Goal: Communication & Community: Answer question/provide support

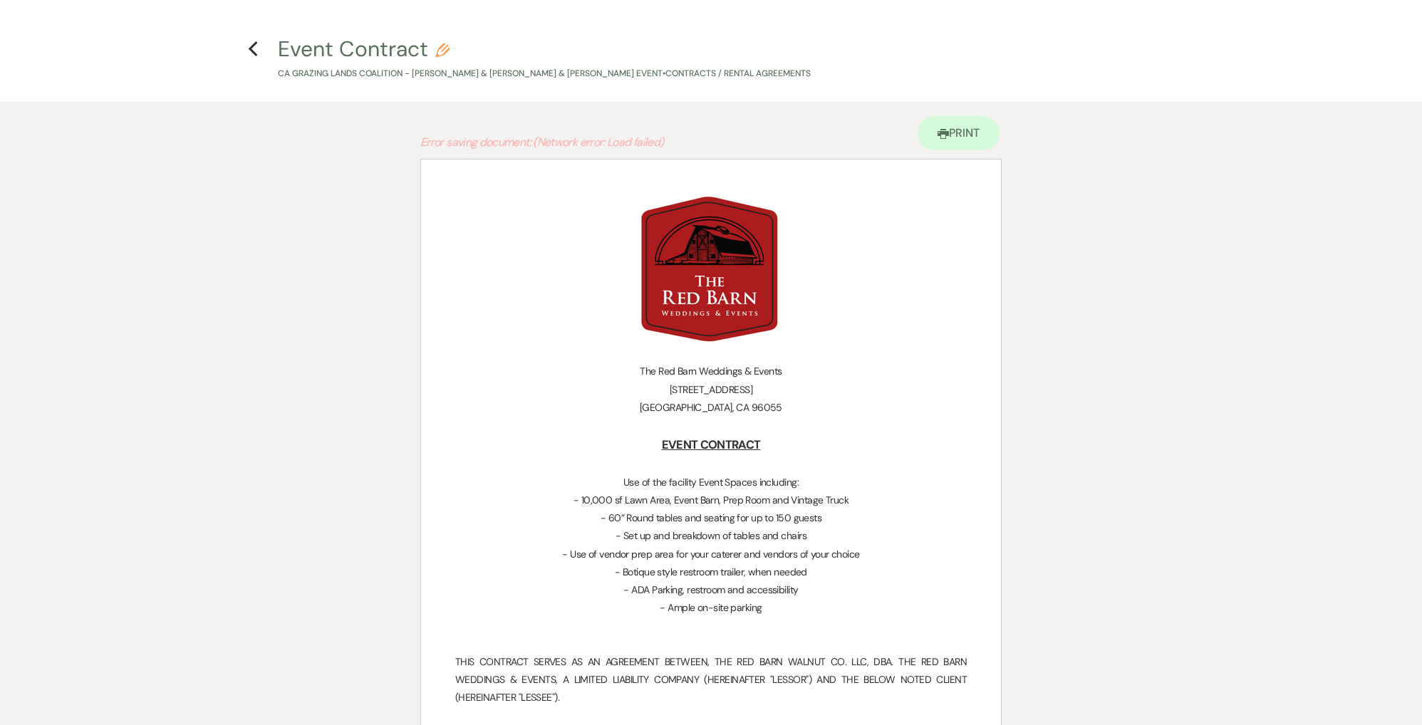
select select "6"
select select "5"
select select "7"
drag, startPoint x: 251, startPoint y: 49, endPoint x: 269, endPoint y: 70, distance: 27.3
click at [251, 49] on use "button" at bounding box center [253, 49] width 9 height 16
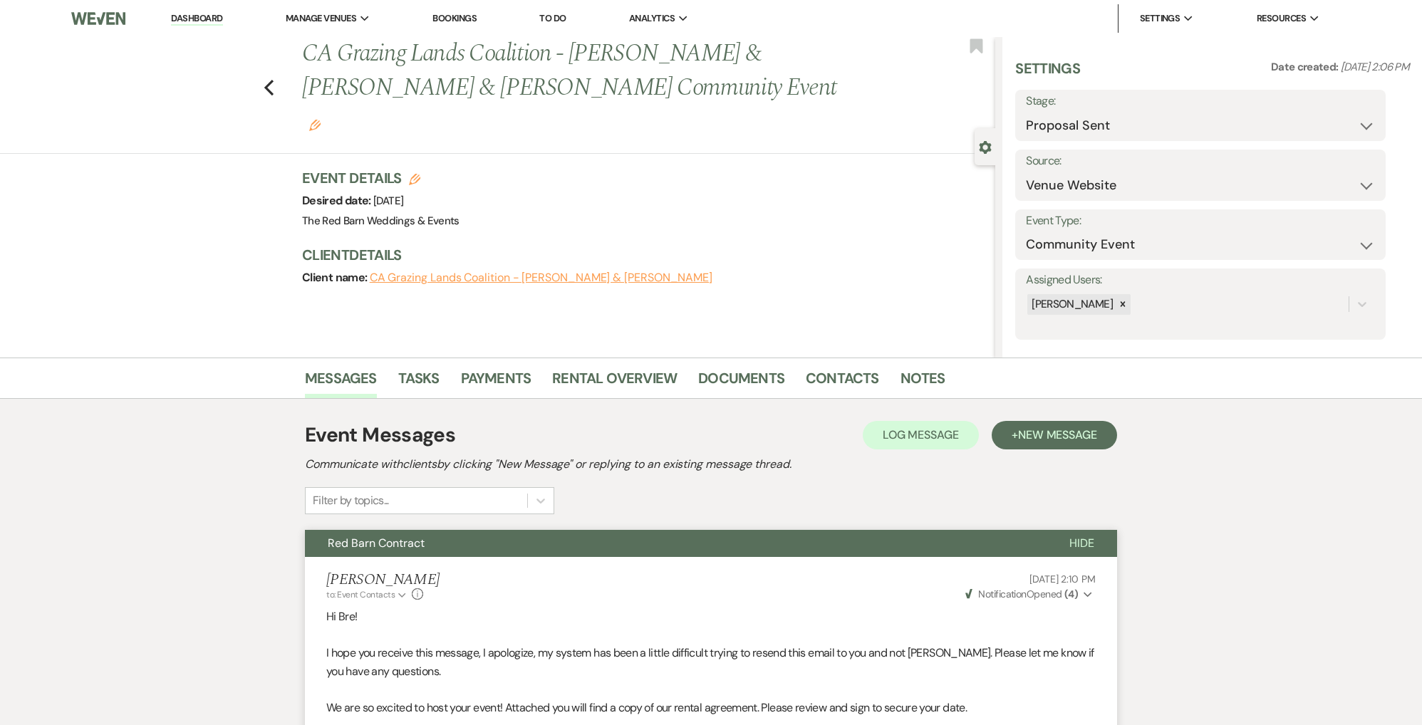
click at [192, 18] on link "Dashboard" at bounding box center [196, 19] width 51 height 14
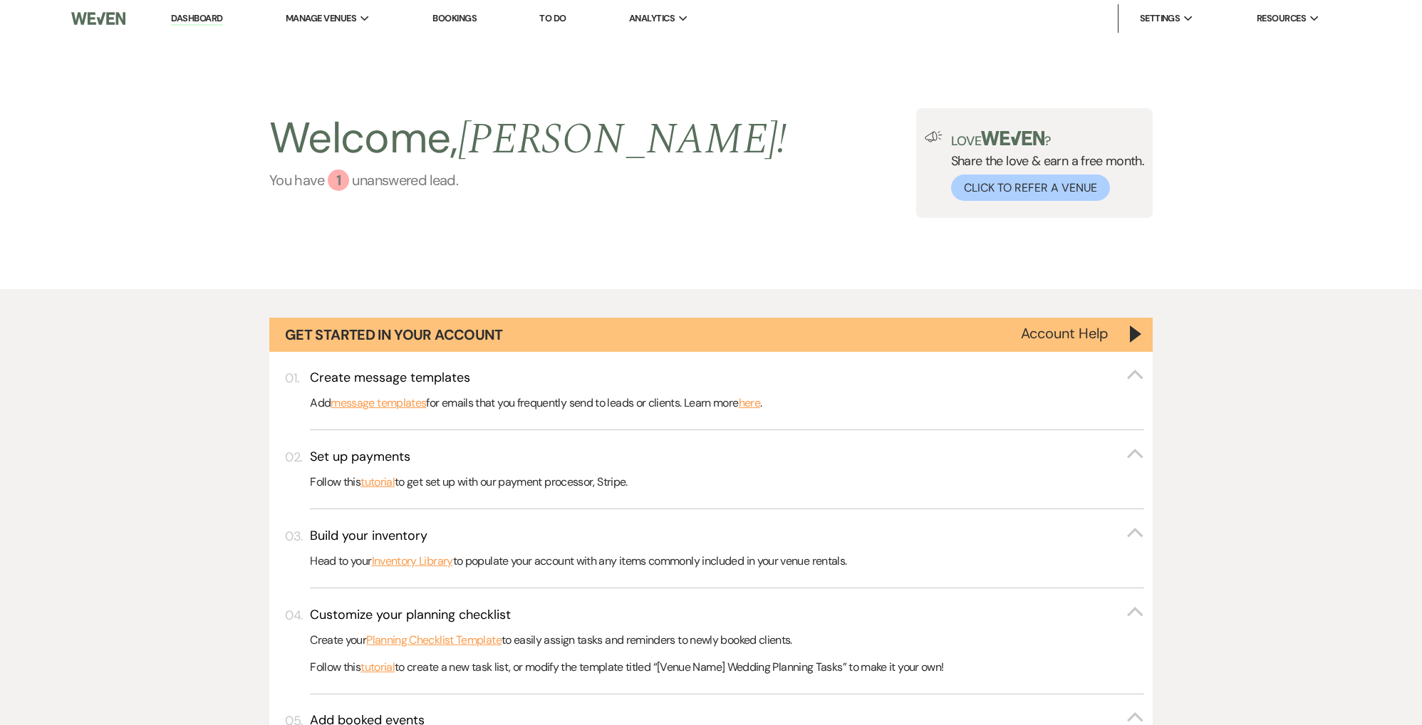
click at [332, 182] on div "1" at bounding box center [338, 180] width 21 height 21
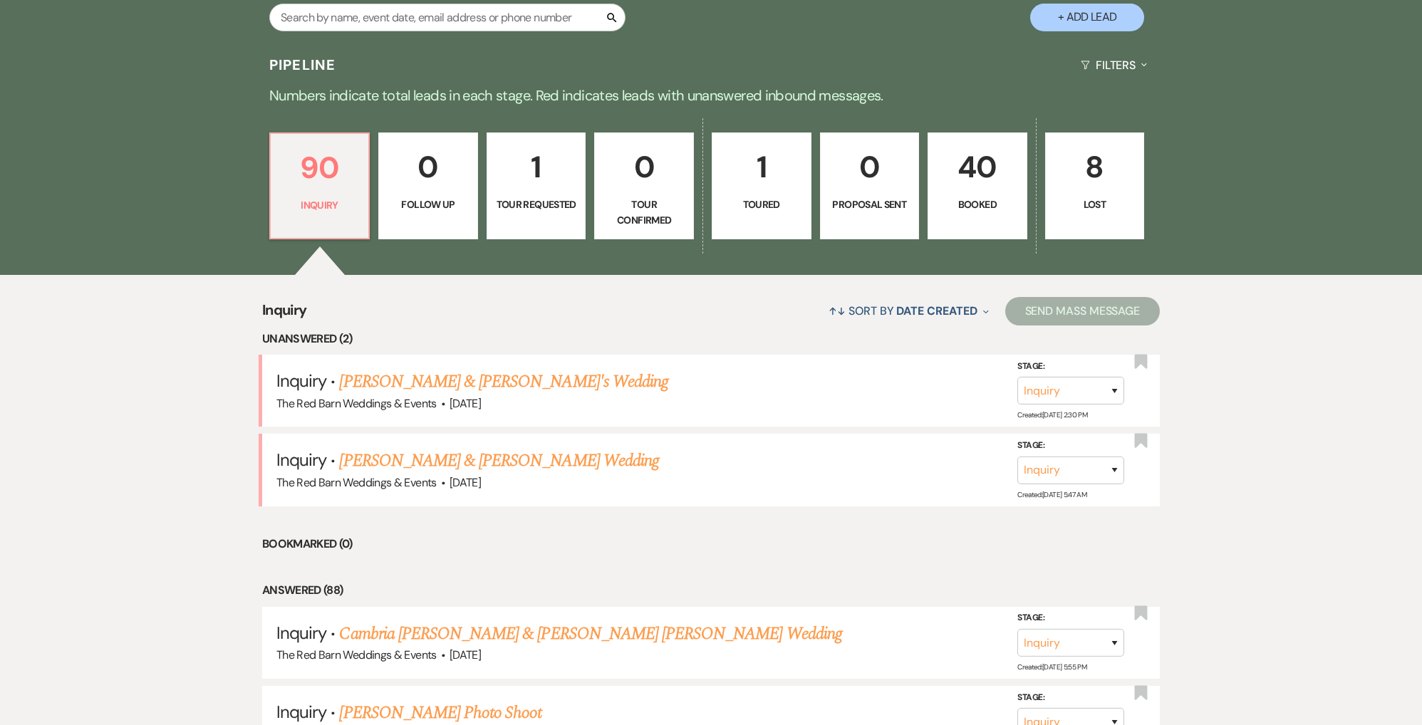
scroll to position [862, 1]
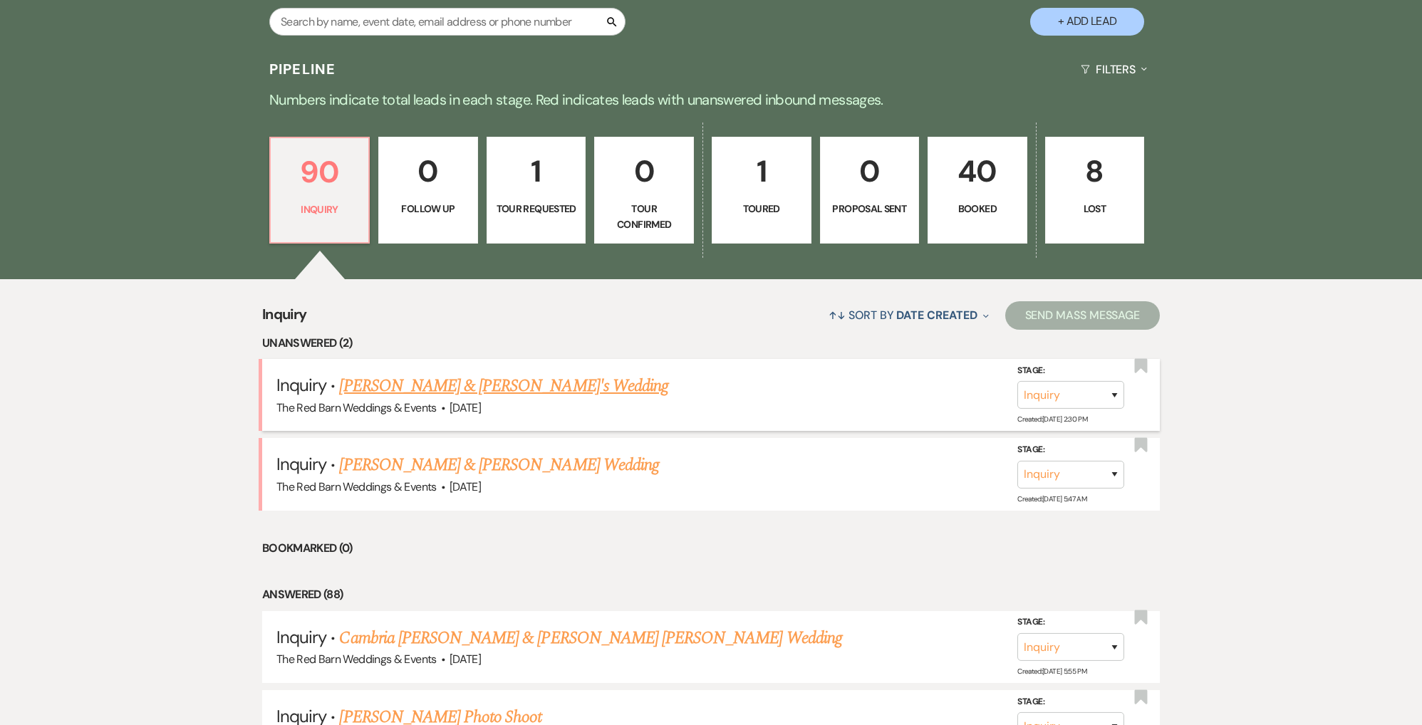
click at [420, 400] on span "The Red Barn Weddings & Events" at bounding box center [356, 407] width 160 height 15
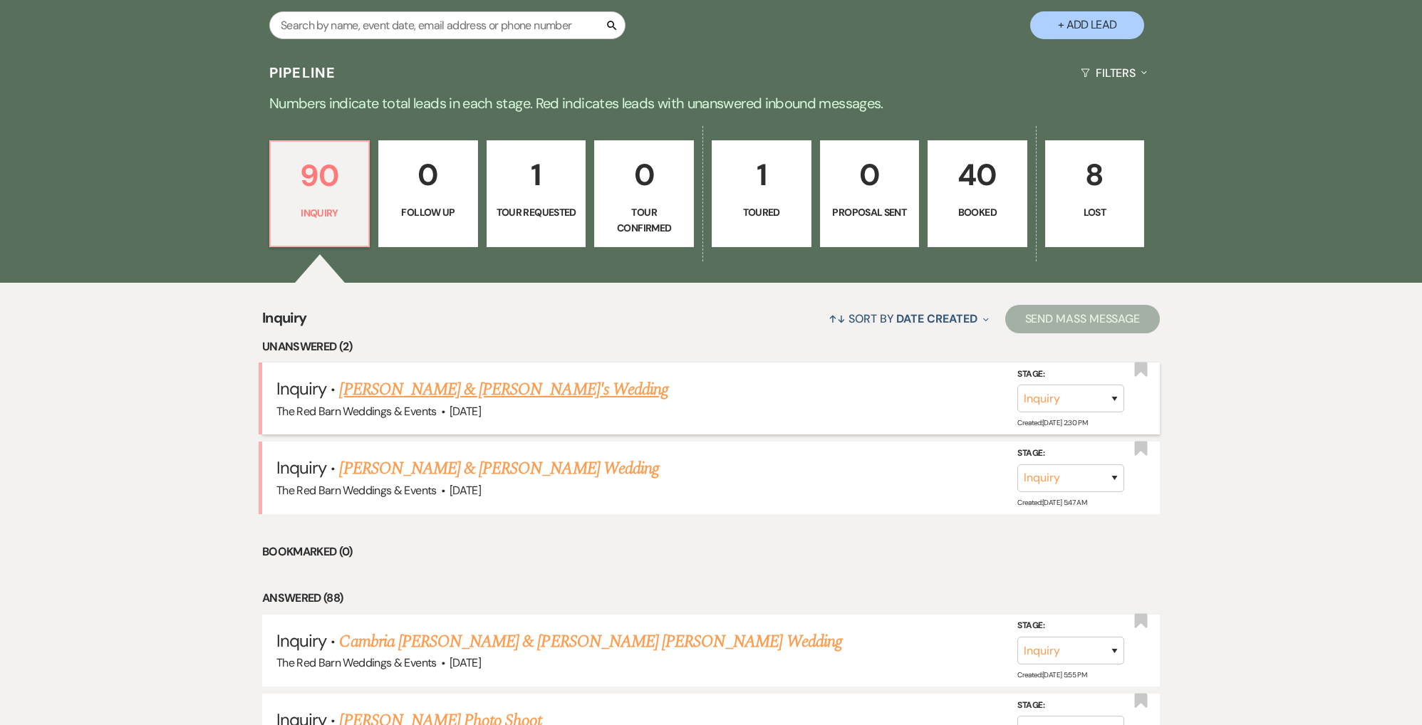
scroll to position [859, 1]
click at [427, 380] on link "[PERSON_NAME] & [PERSON_NAME]'s Wedding" at bounding box center [503, 390] width 329 height 26
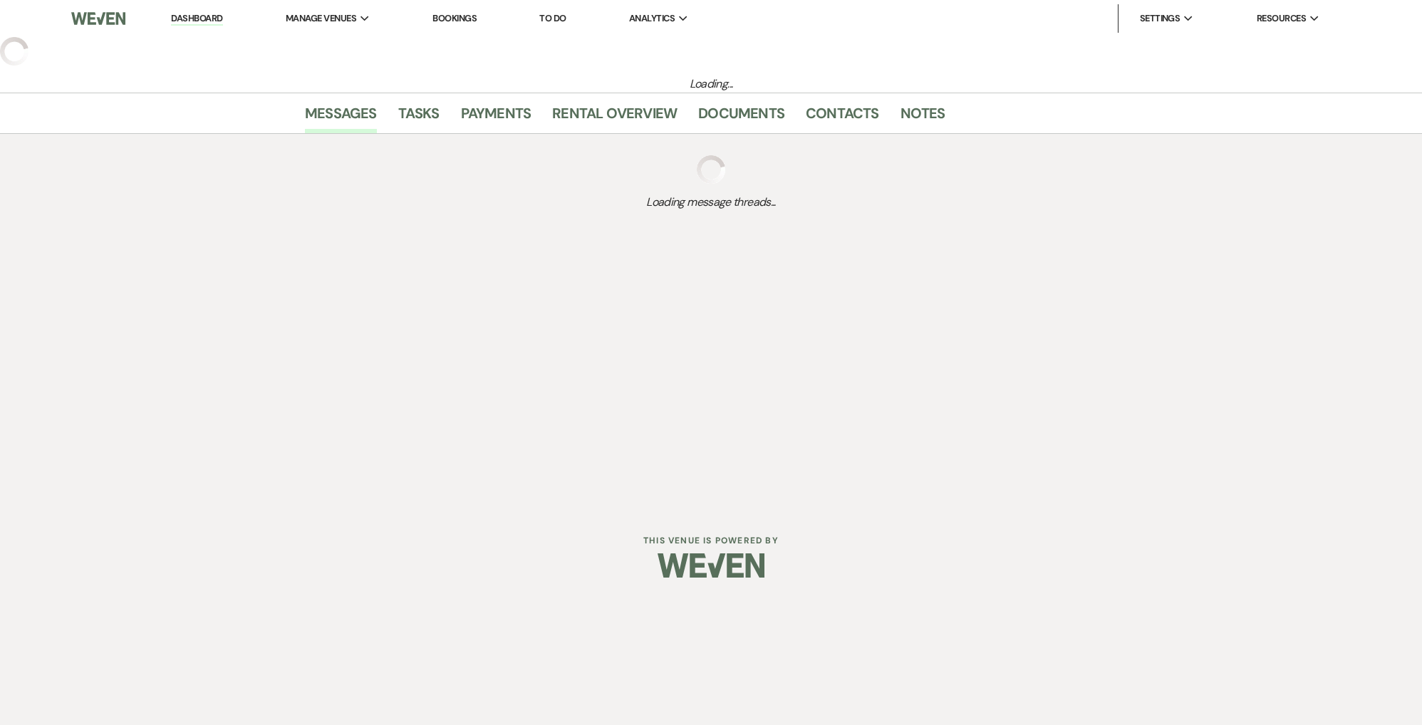
select select "5"
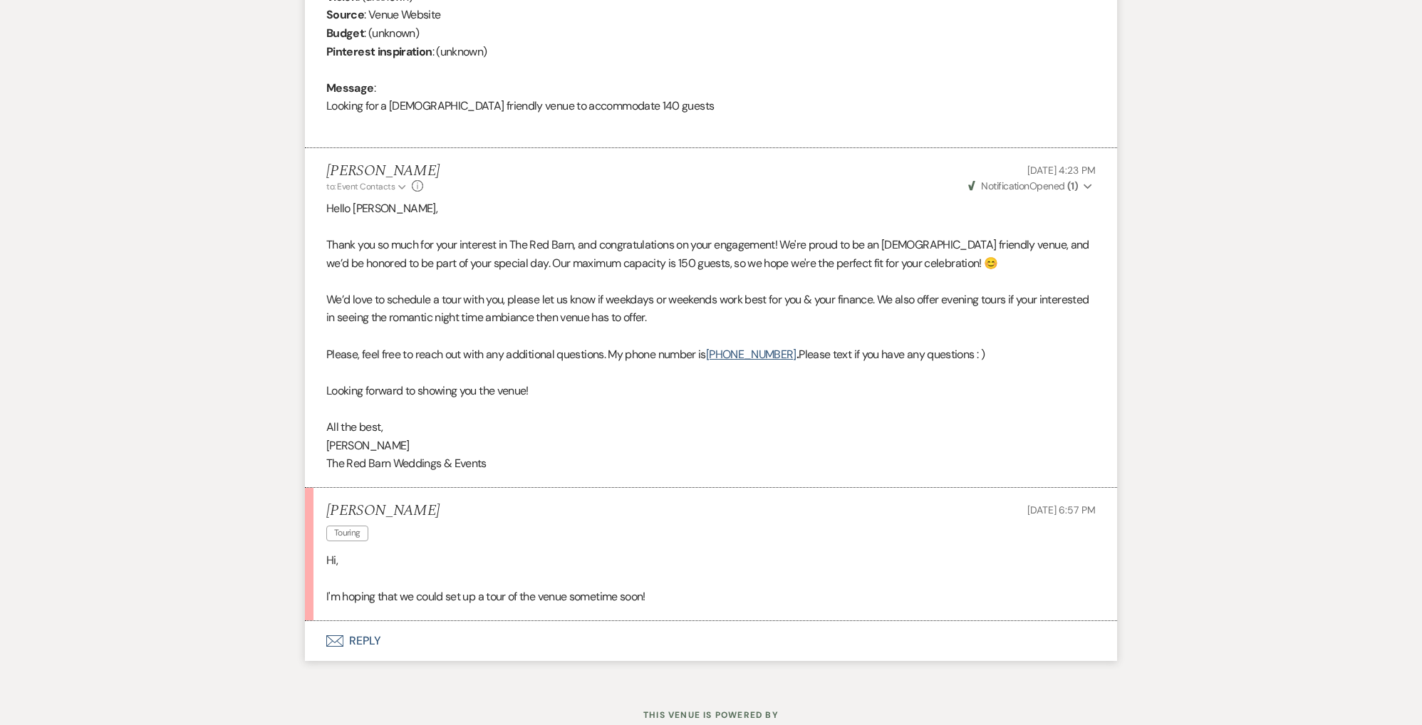
scroll to position [680, 0]
click at [355, 625] on button "Envelope Reply" at bounding box center [711, 641] width 812 height 40
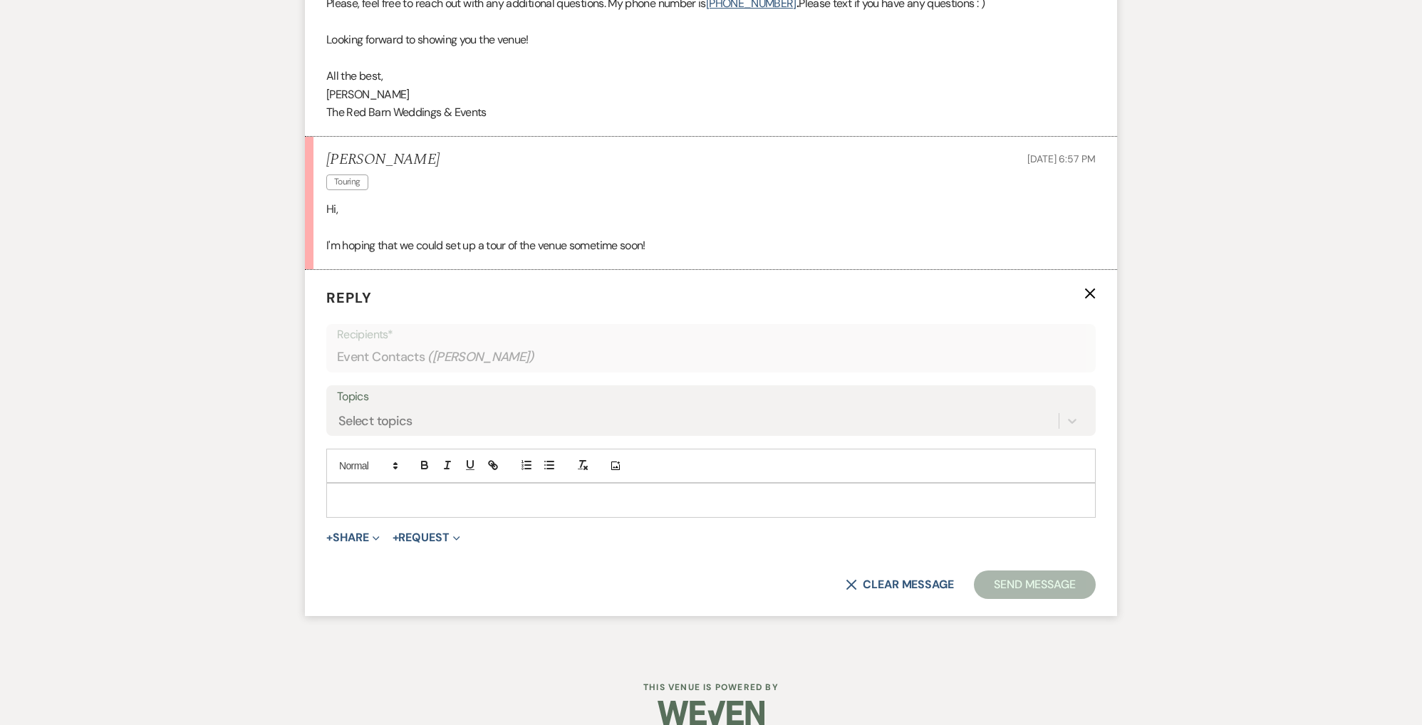
scroll to position [1036, 0]
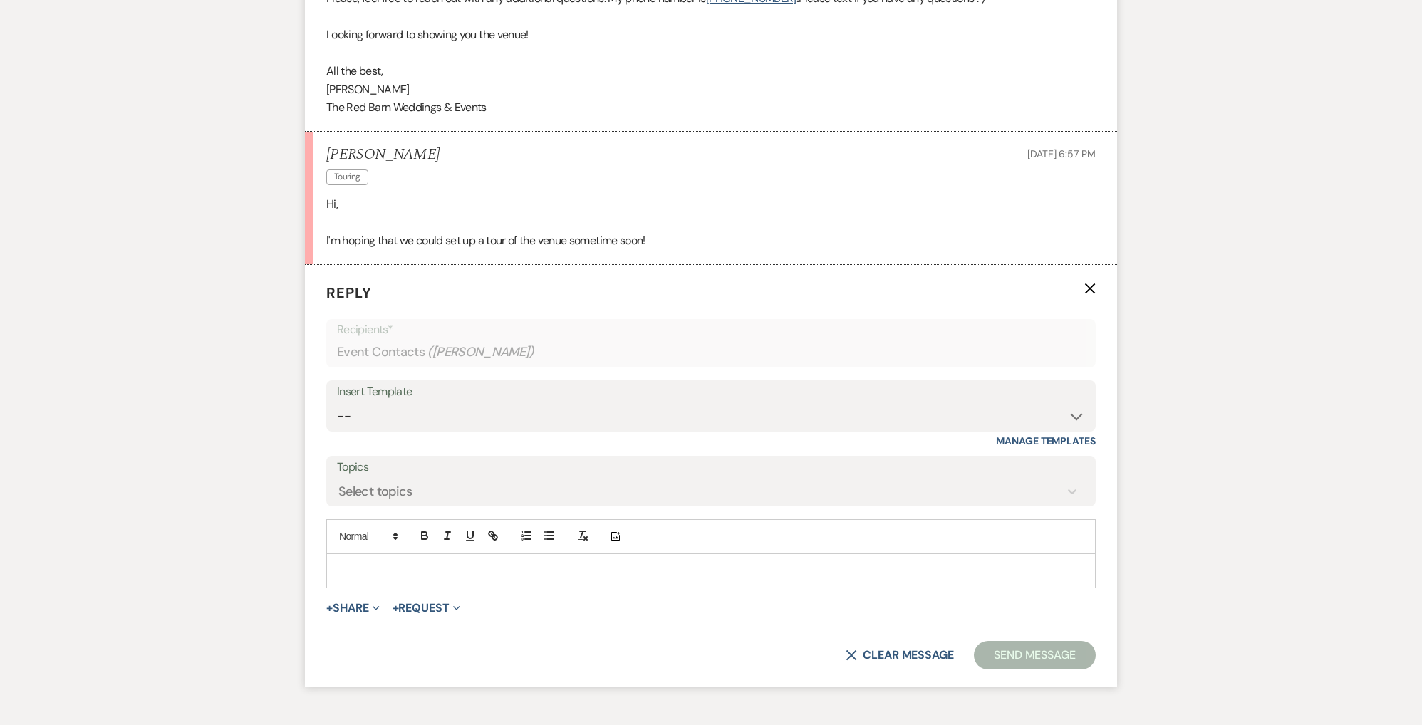
click at [362, 563] on p at bounding box center [711, 571] width 747 height 16
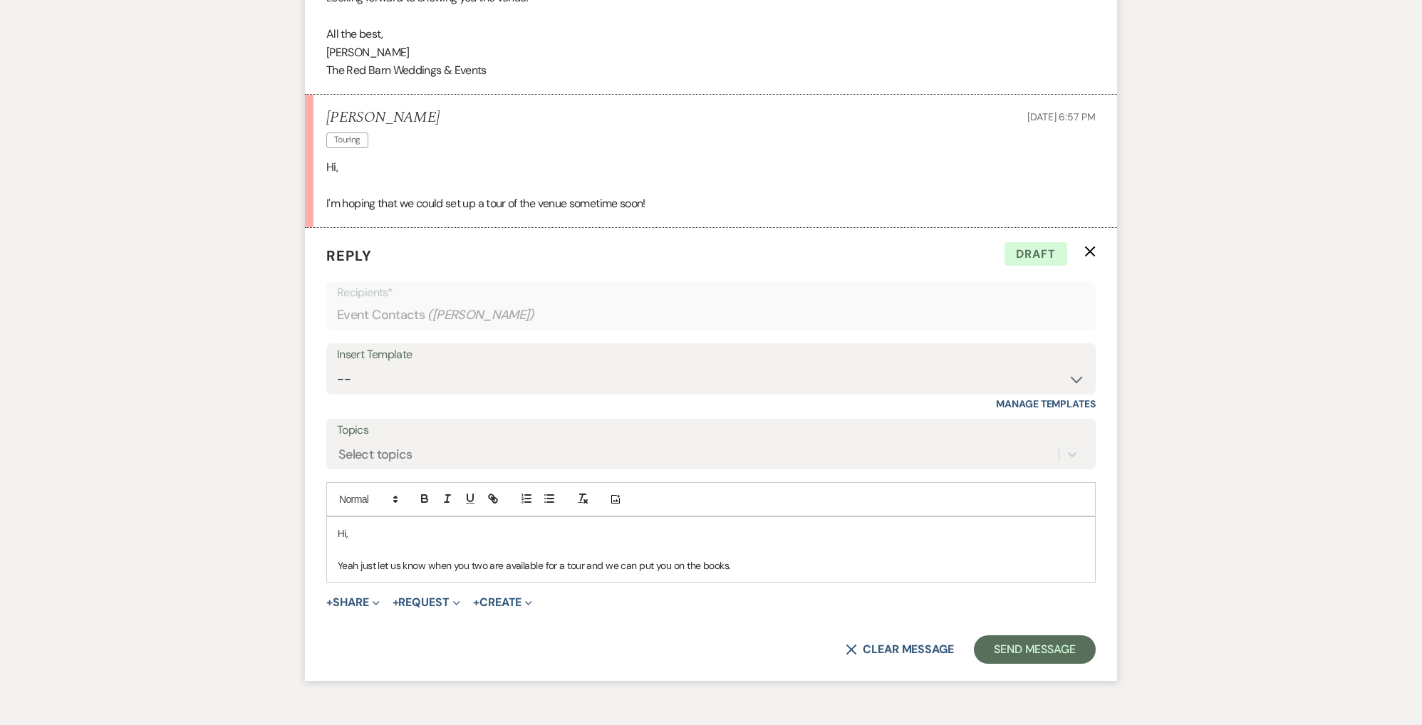
scroll to position [1076, 0]
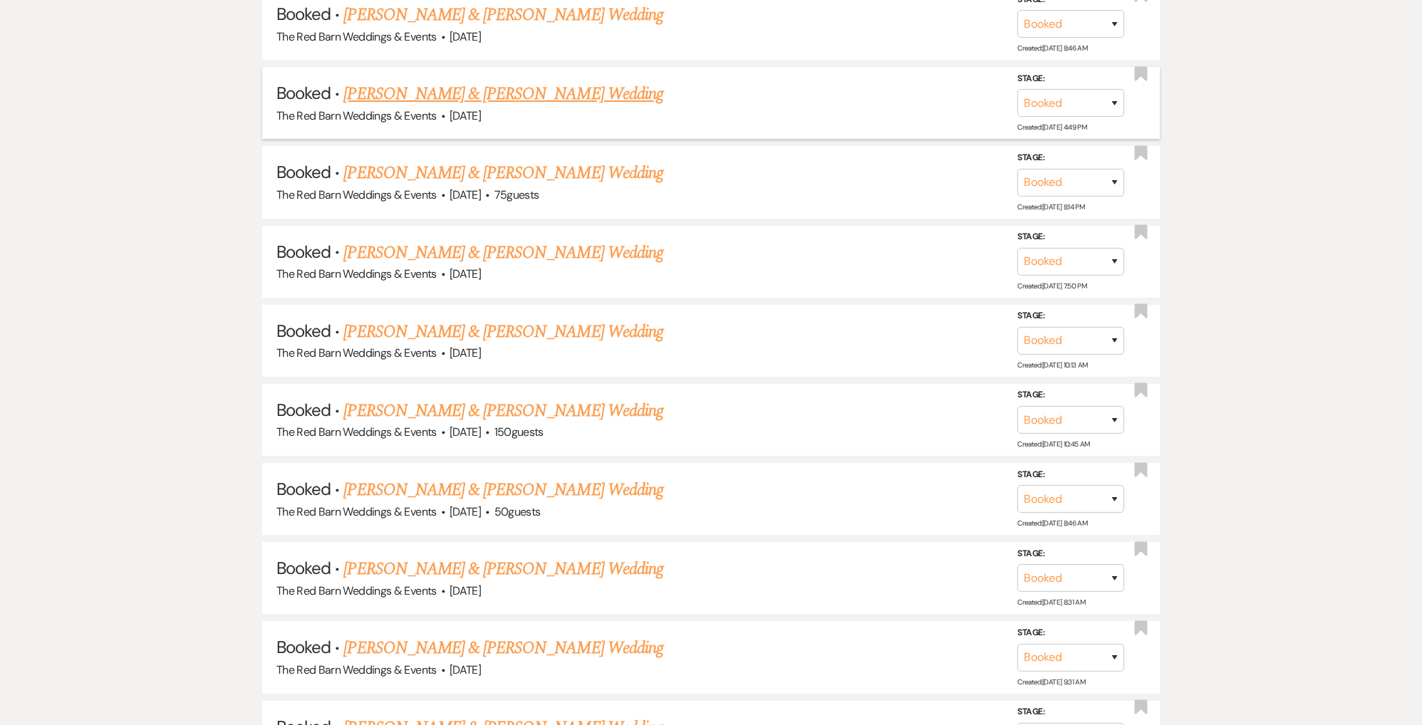
click at [508, 81] on link "Allie Fox & Riley White's Wedding" at bounding box center [502, 94] width 319 height 26
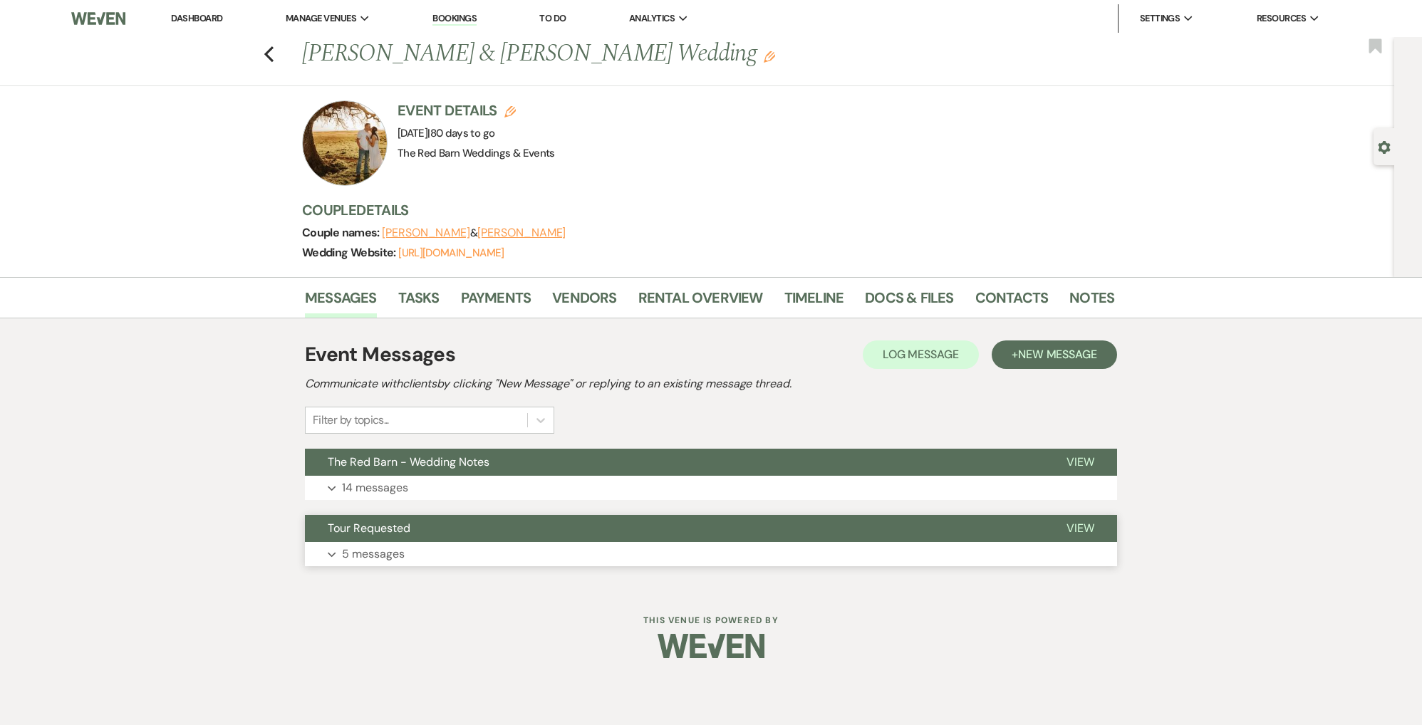
click at [348, 552] on p "5 messages" at bounding box center [373, 554] width 63 height 19
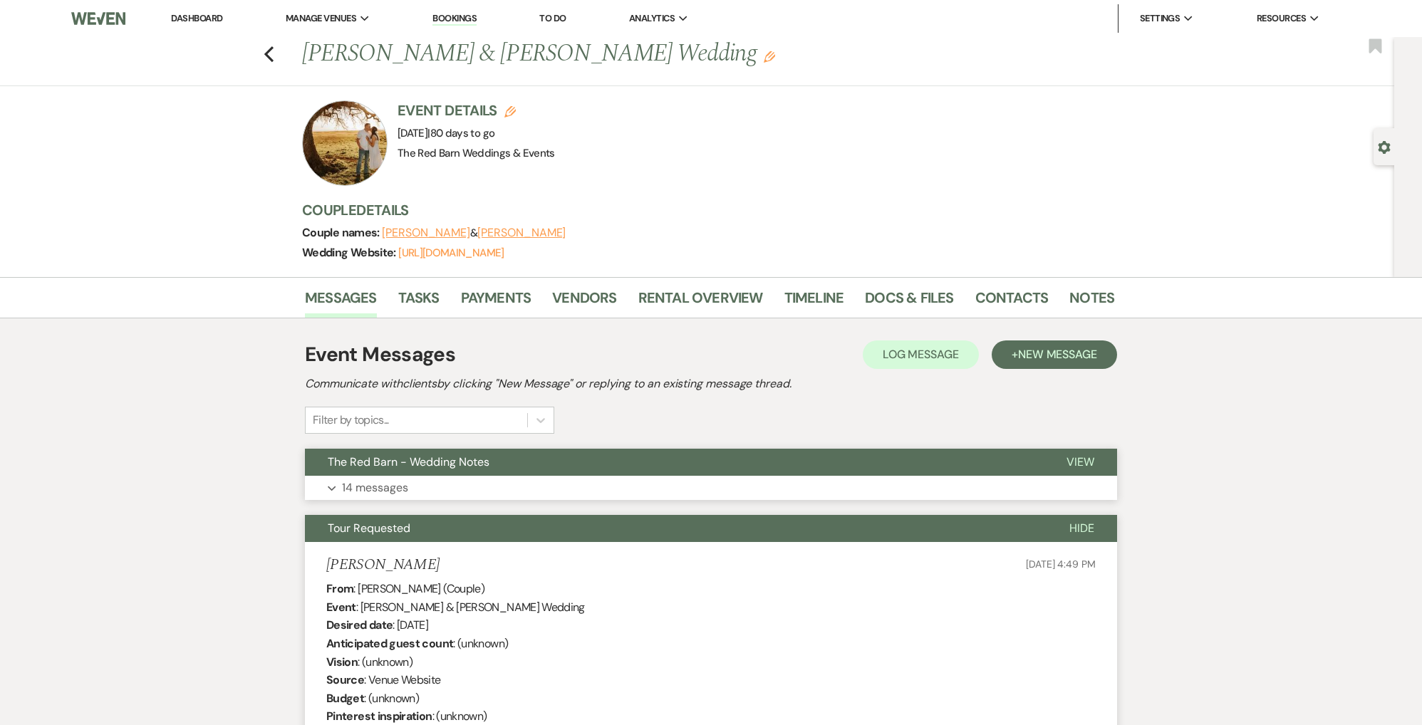
click at [368, 485] on p "14 messages" at bounding box center [375, 488] width 66 height 19
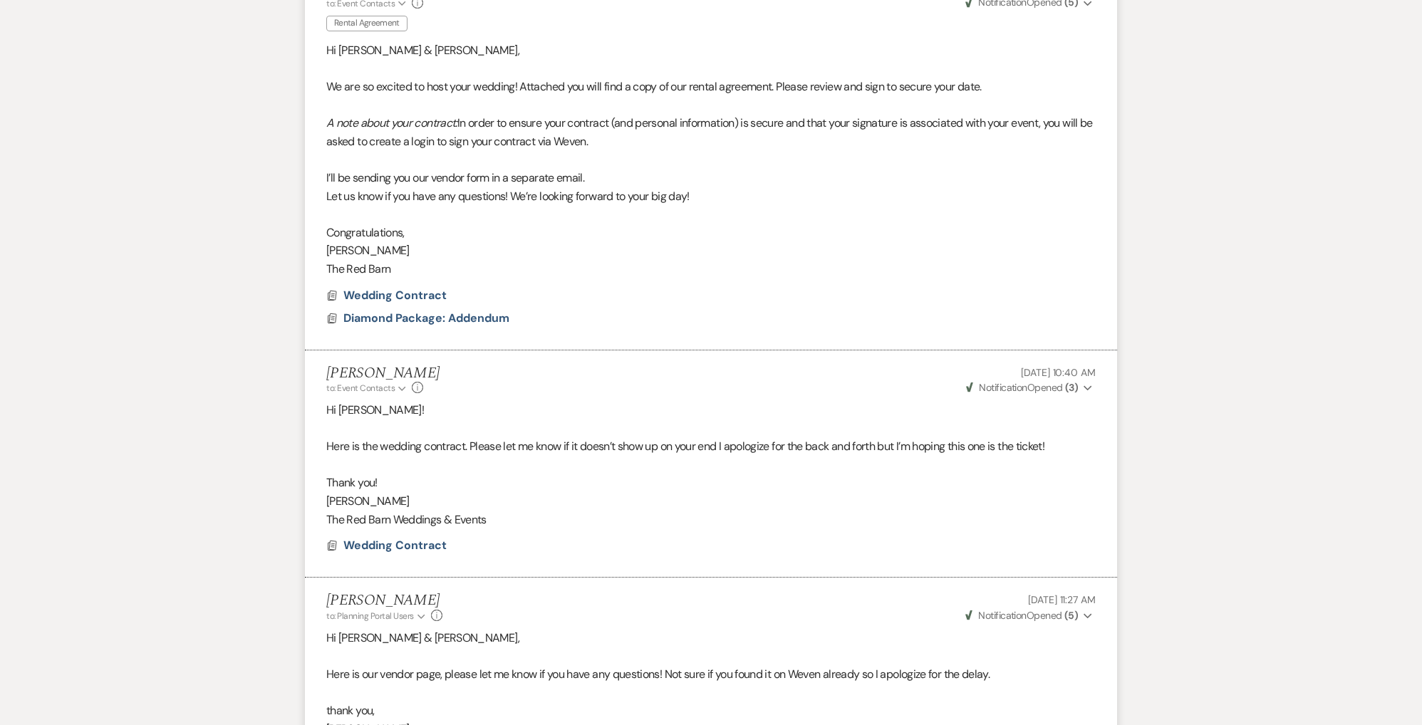
scroll to position [3855, 0]
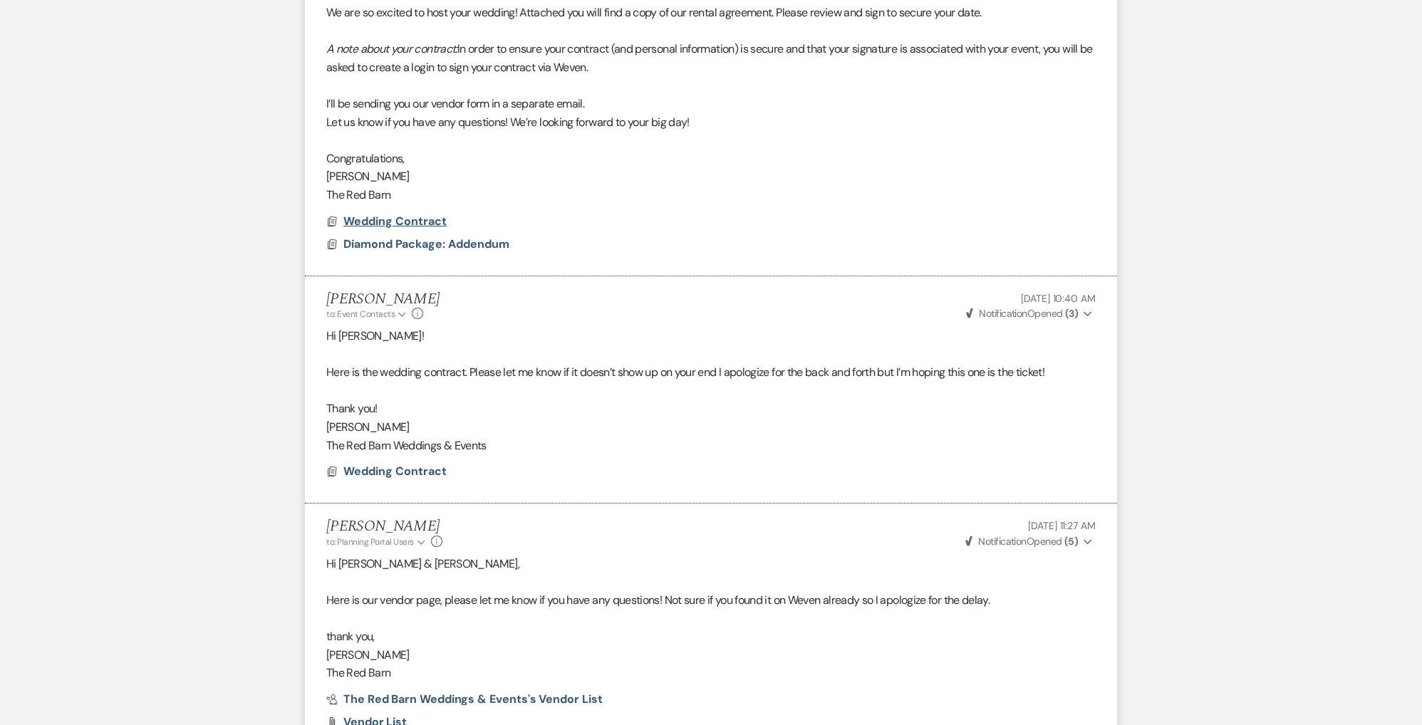
click at [396, 214] on span "Wedding Contract" at bounding box center [394, 221] width 103 height 15
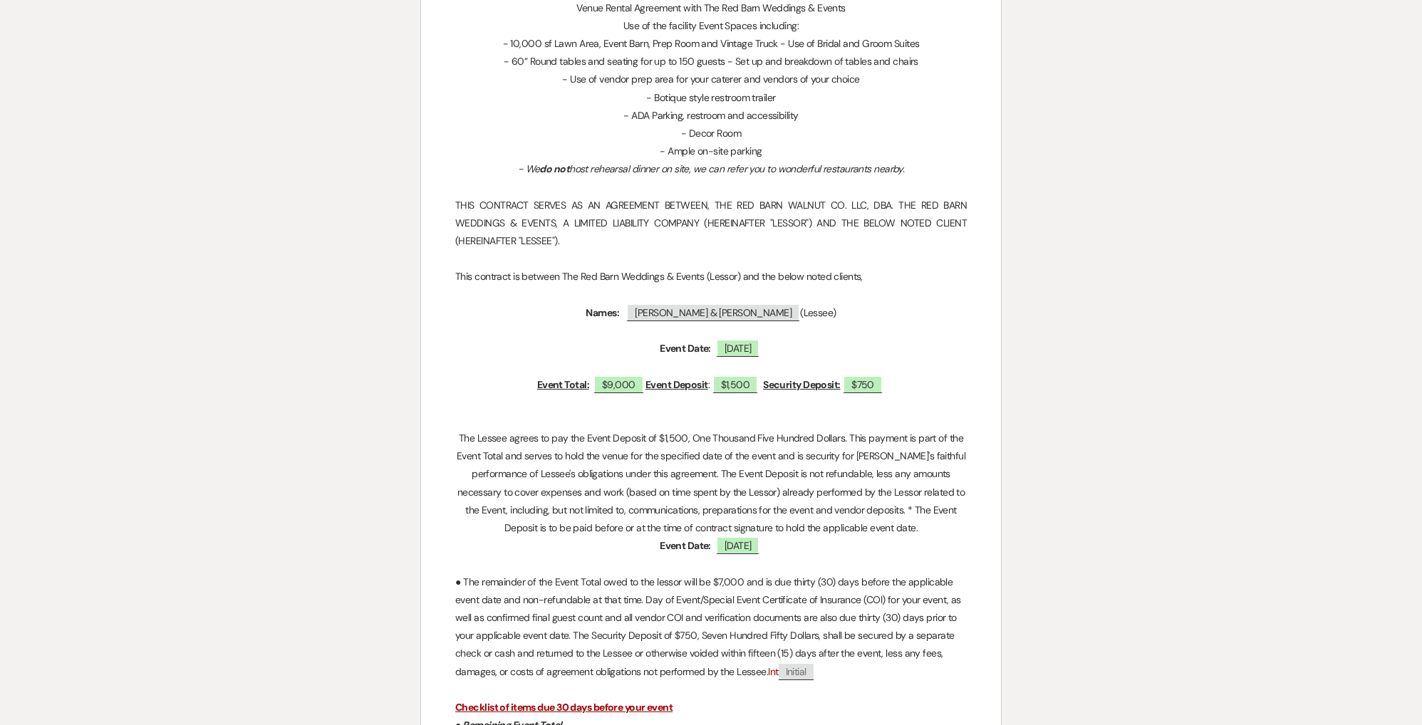
scroll to position [455, 0]
